Goal: Task Accomplishment & Management: Manage account settings

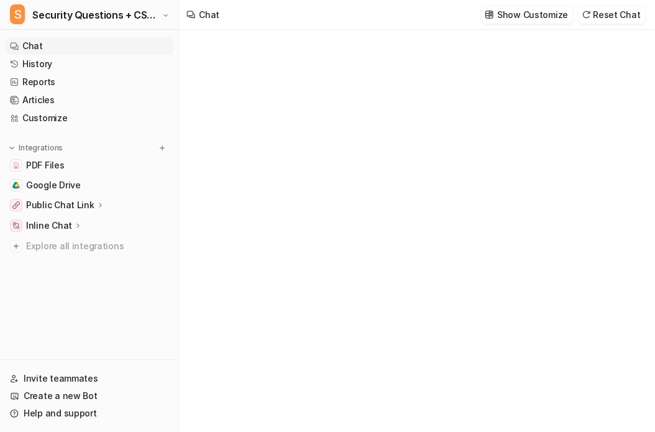
type textarea "**********"
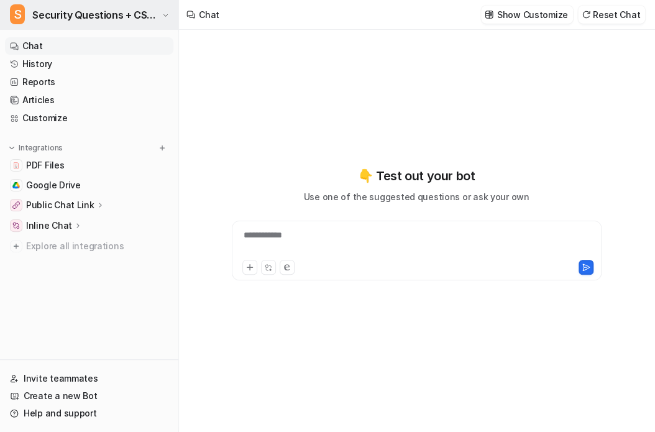
click at [145, 14] on span "Security Questions + CSA for eesel" at bounding box center [95, 14] width 127 height 17
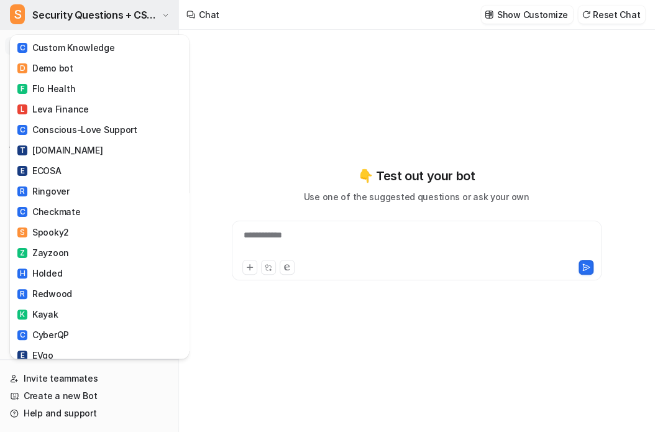
click at [145, 14] on span "Security Questions + CSA for eesel" at bounding box center [95, 14] width 127 height 17
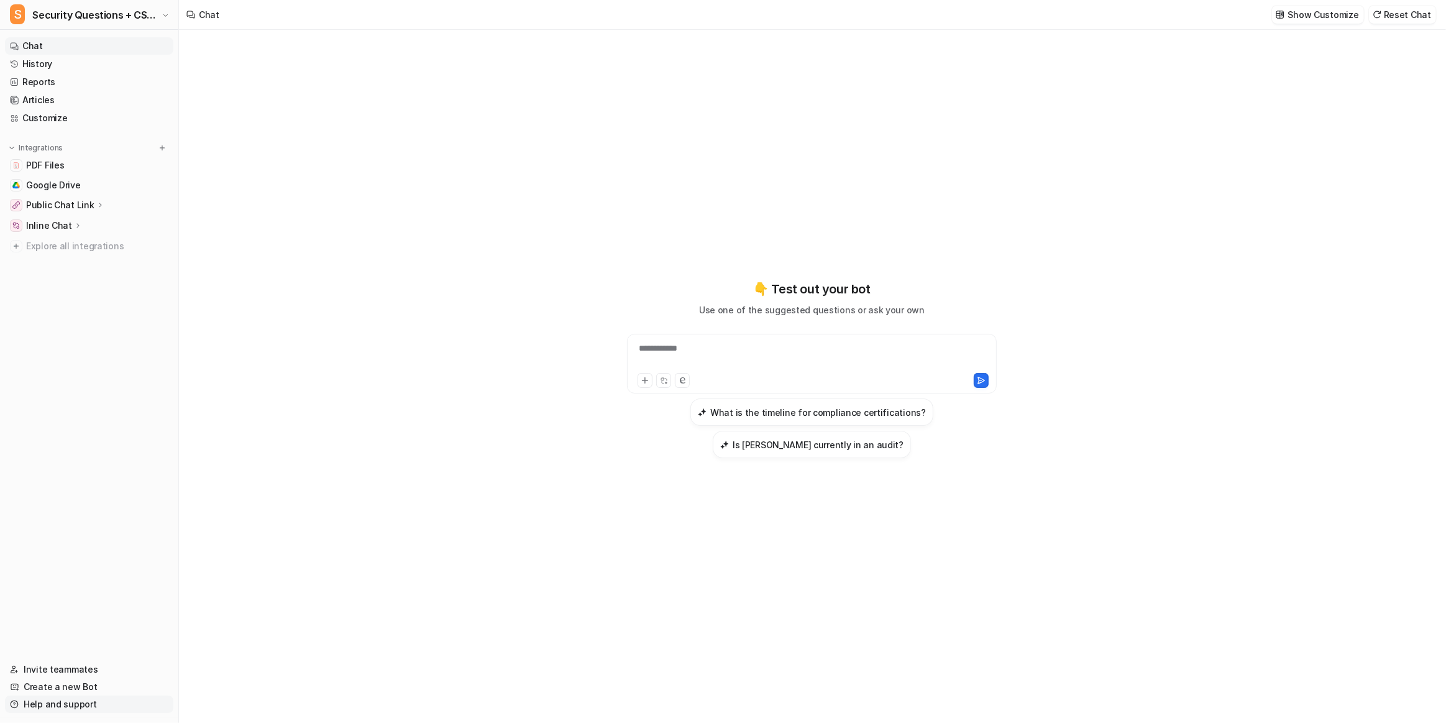
click at [67, 431] on link "Help and support" at bounding box center [89, 703] width 168 height 17
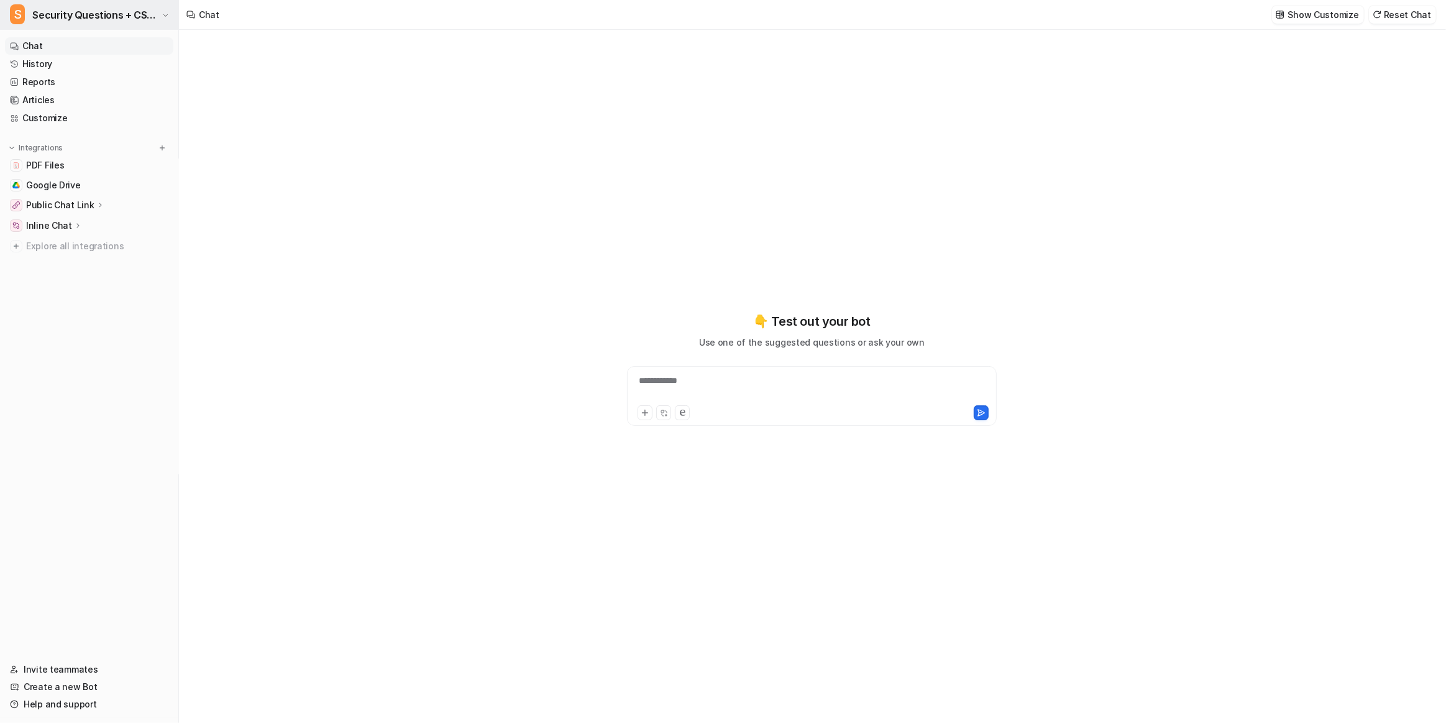
click at [117, 22] on span "Security Questions + CSA for eesel" at bounding box center [95, 14] width 127 height 17
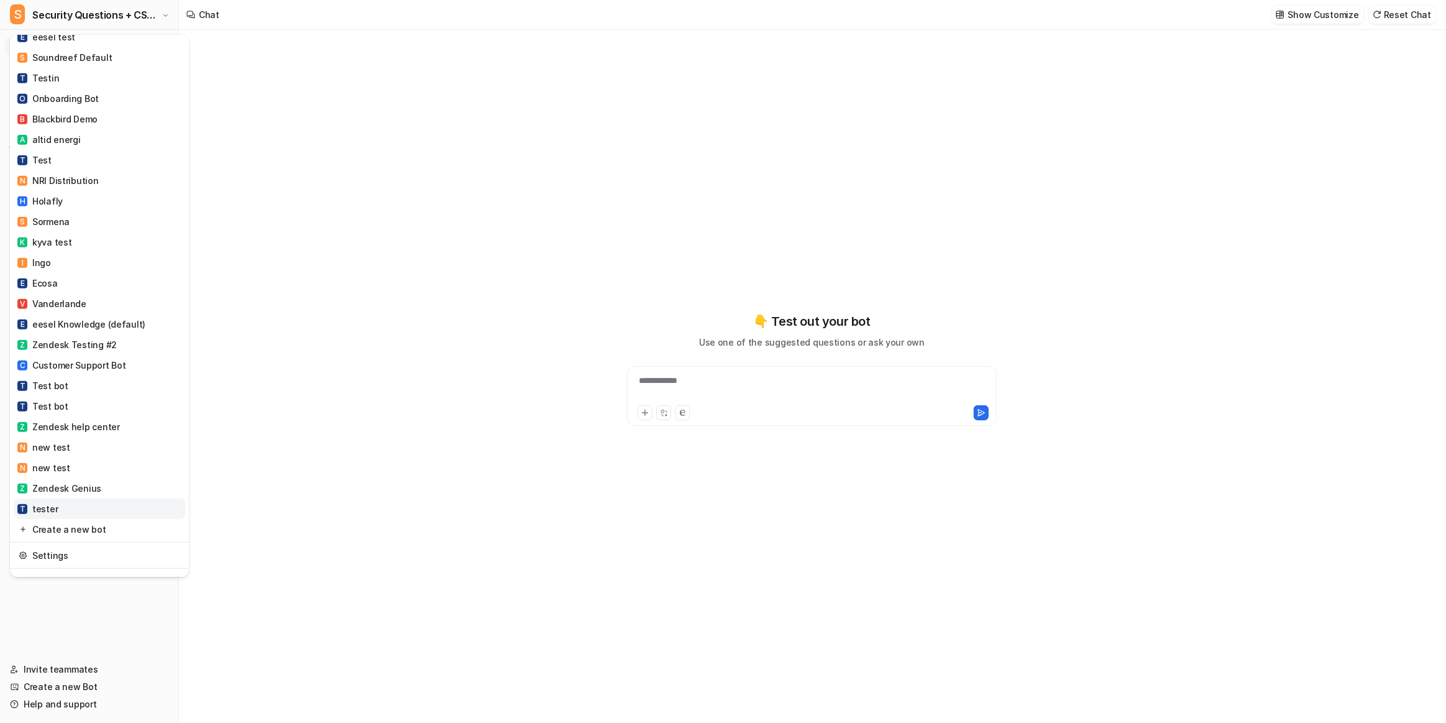
scroll to position [881, 0]
click at [106, 541] on link "Settings" at bounding box center [99, 551] width 171 height 21
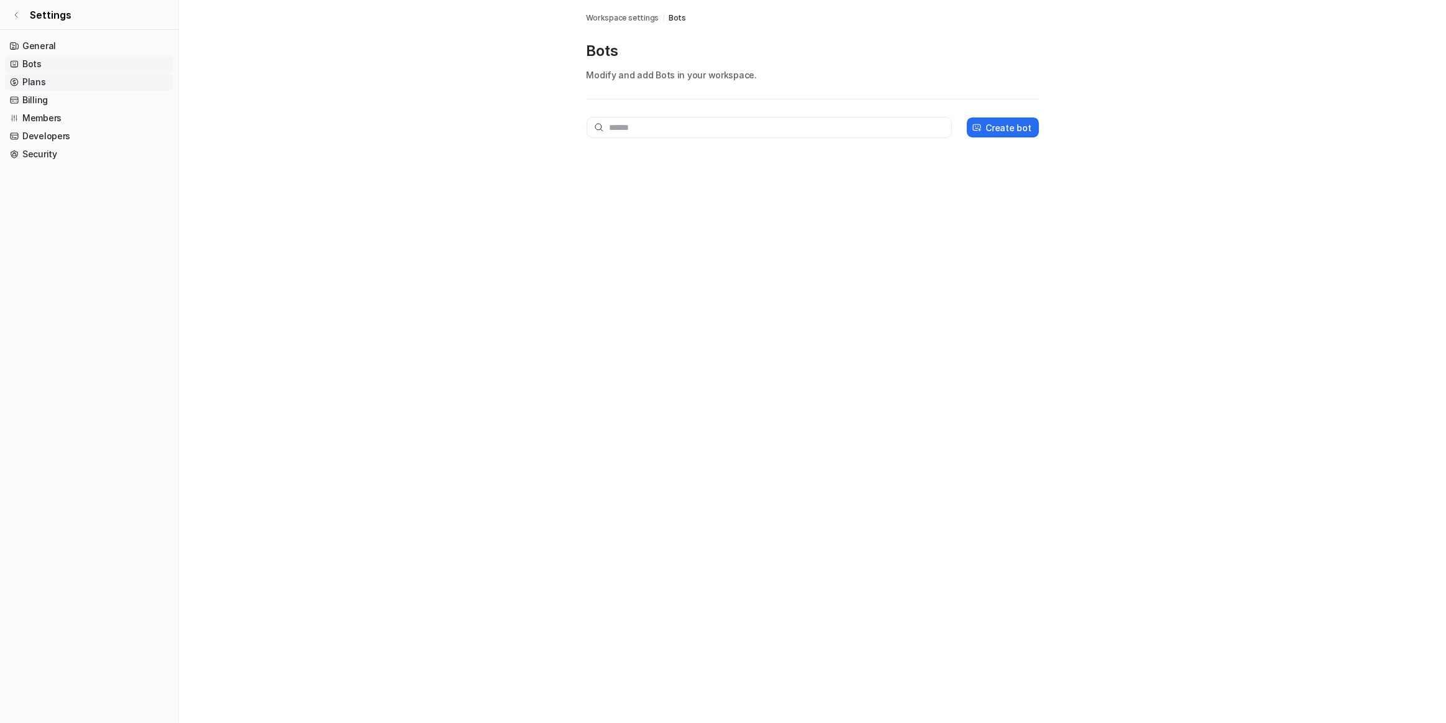
click at [67, 84] on link "Plans" at bounding box center [89, 81] width 168 height 17
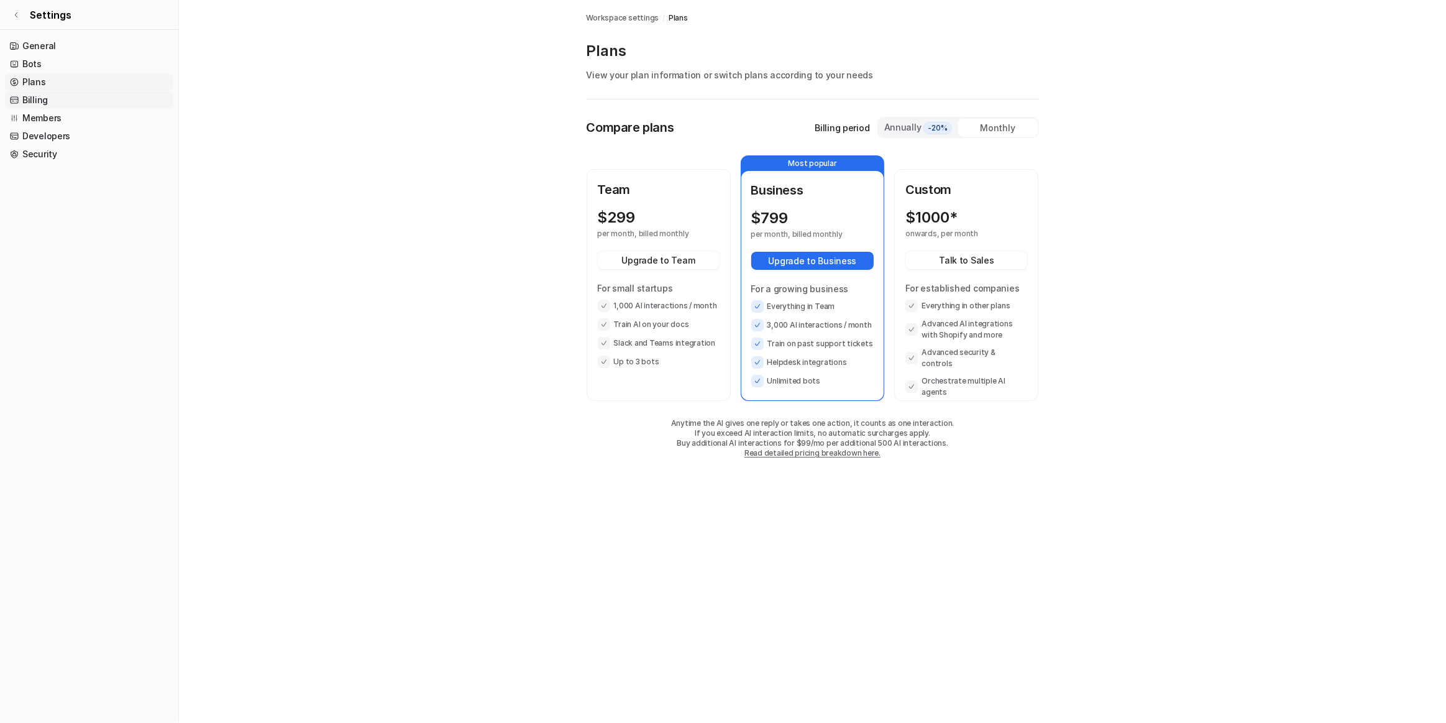
click at [80, 100] on link "Billing" at bounding box center [89, 99] width 168 height 17
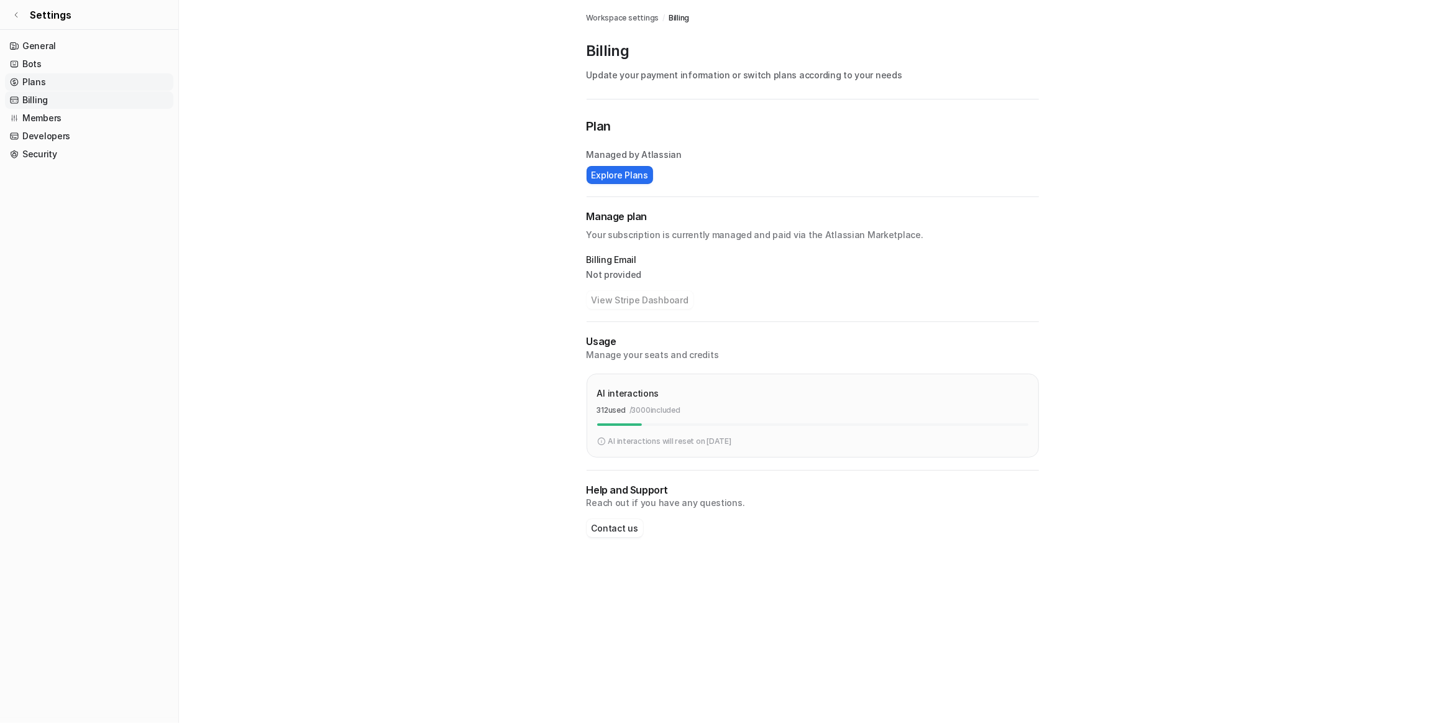
click at [91, 81] on link "Plans" at bounding box center [89, 81] width 168 height 17
